Goal: Information Seeking & Learning: Learn about a topic

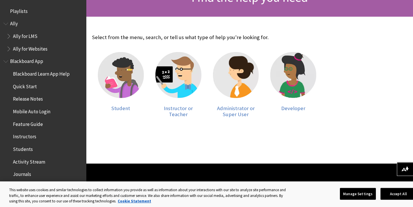
scroll to position [102, 0]
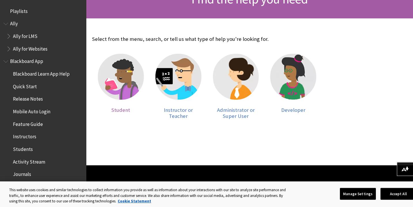
click at [133, 104] on div at bounding box center [121, 80] width 46 height 53
click at [129, 96] on img at bounding box center [121, 77] width 46 height 46
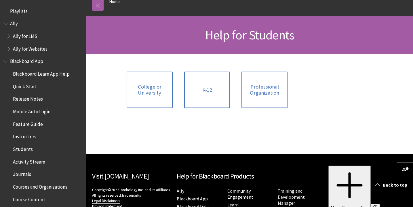
scroll to position [66, 0]
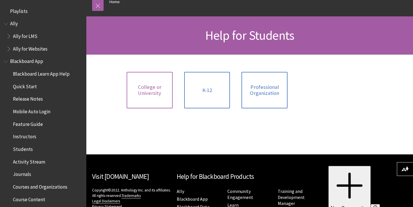
click at [149, 90] on span "College or University" at bounding box center [149, 90] width 39 height 12
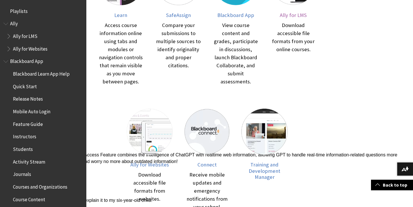
scroll to position [180, 0]
